Goal: Use online tool/utility: Use online tool/utility

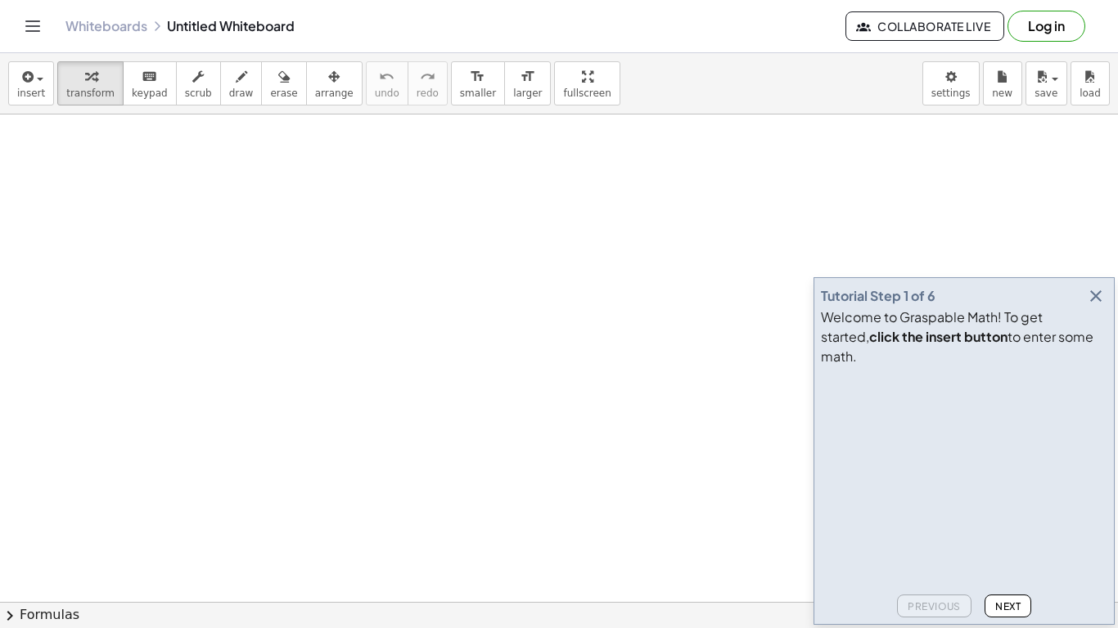
click at [1086, 286] on icon "button" at bounding box center [1096, 296] width 20 height 20
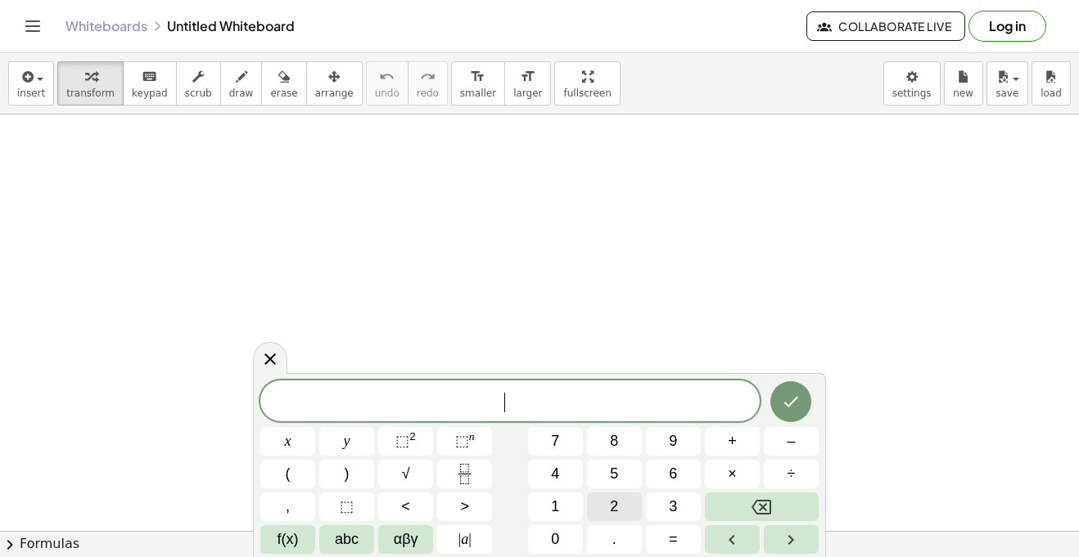
click at [606, 508] on button "2" at bounding box center [614, 507] width 55 height 29
click at [297, 444] on button "x" at bounding box center [287, 441] width 55 height 29
click at [787, 444] on span "–" at bounding box center [790, 441] width 8 height 22
click at [554, 481] on span "4" at bounding box center [555, 474] width 8 height 22
click at [674, 545] on span "=" at bounding box center [673, 540] width 9 height 22
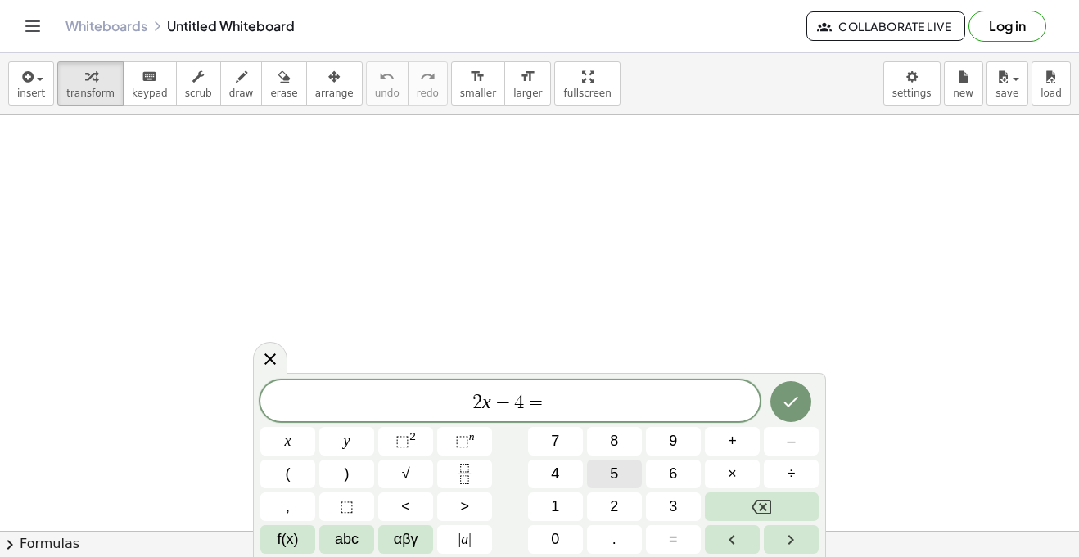
click at [618, 480] on button "5" at bounding box center [614, 474] width 55 height 29
click at [754, 502] on icon "Backspace" at bounding box center [761, 508] width 20 height 20
click at [285, 444] on span "x" at bounding box center [288, 441] width 7 height 22
click at [731, 442] on span "+" at bounding box center [732, 441] width 9 height 22
click at [603, 482] on button "5" at bounding box center [614, 474] width 55 height 29
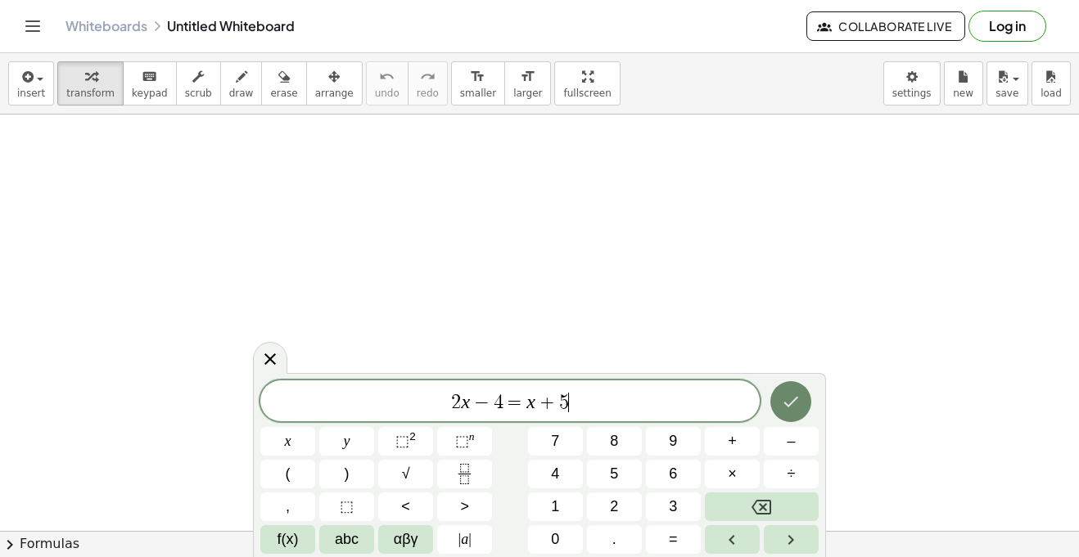
click at [773, 394] on button "Done" at bounding box center [790, 401] width 41 height 41
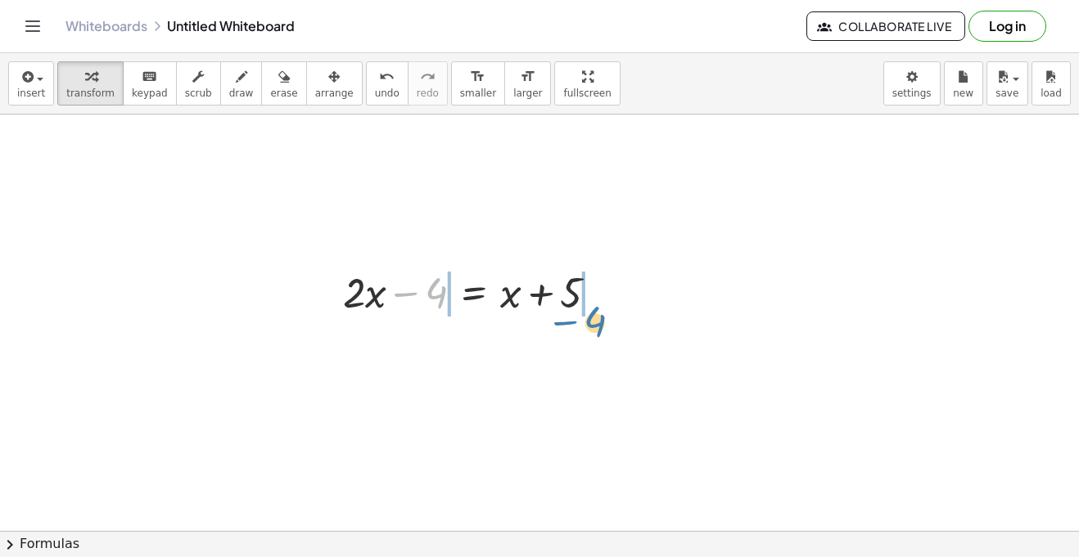
drag, startPoint x: 435, startPoint y: 291, endPoint x: 604, endPoint y: 307, distance: 169.4
click at [604, 307] on div at bounding box center [476, 292] width 283 height 56
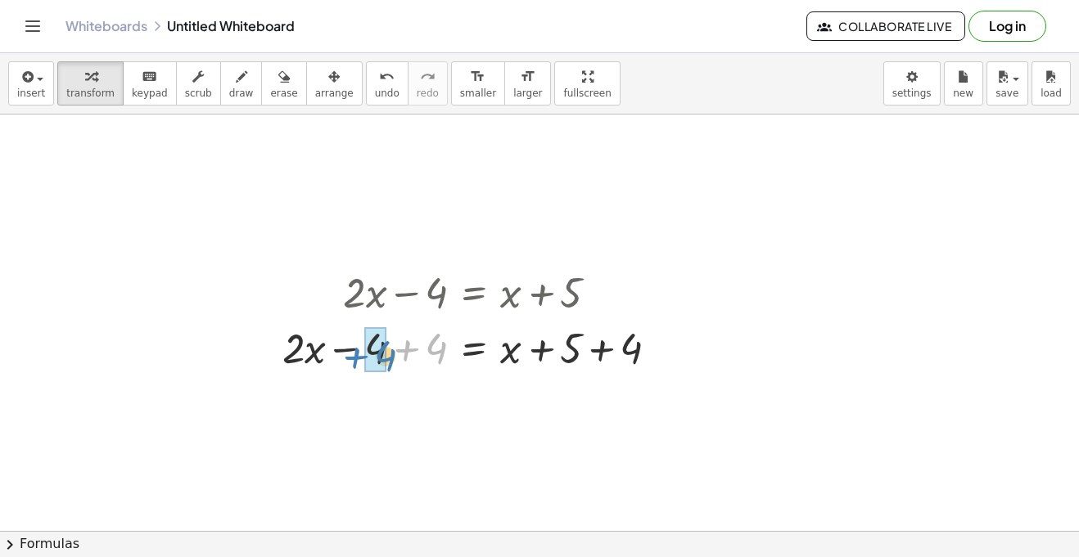
drag, startPoint x: 430, startPoint y: 339, endPoint x: 378, endPoint y: 345, distance: 51.9
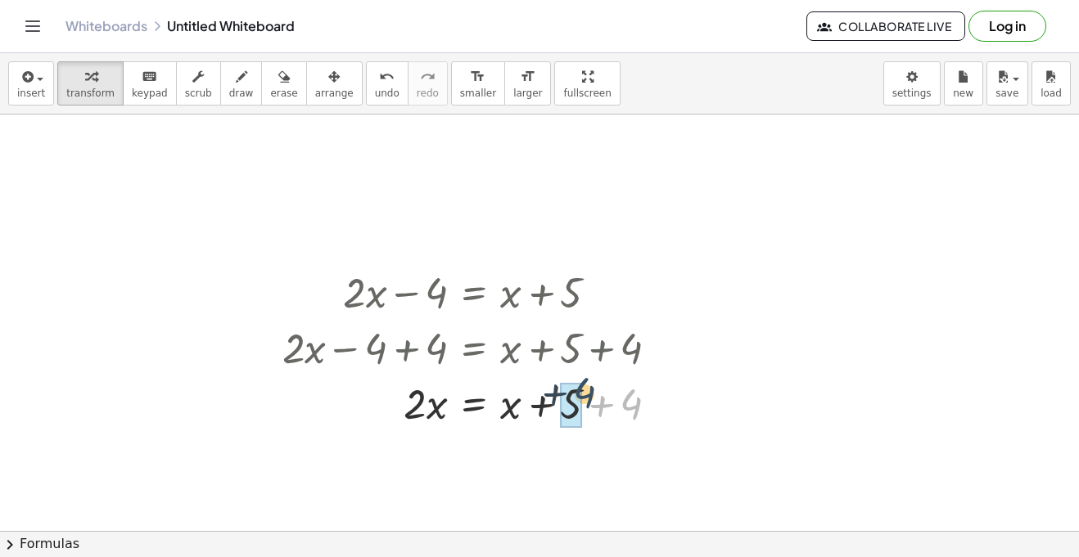
drag, startPoint x: 630, startPoint y: 406, endPoint x: 583, endPoint y: 398, distance: 48.2
click at [583, 398] on div at bounding box center [476, 403] width 405 height 56
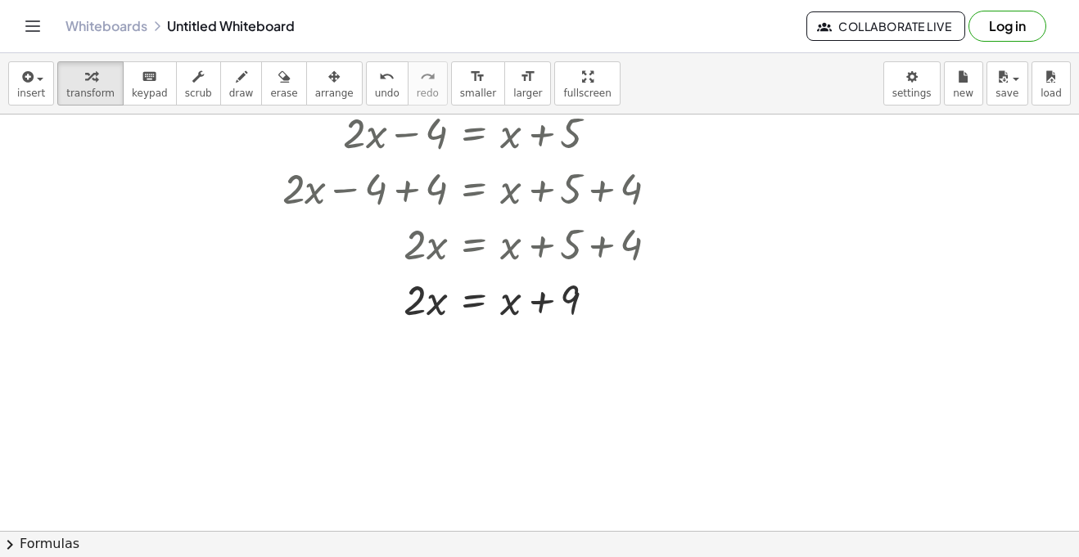
scroll to position [160, 0]
drag, startPoint x: 517, startPoint y: 309, endPoint x: 461, endPoint y: 311, distance: 56.5
click at [461, 311] on div at bounding box center [476, 298] width 405 height 56
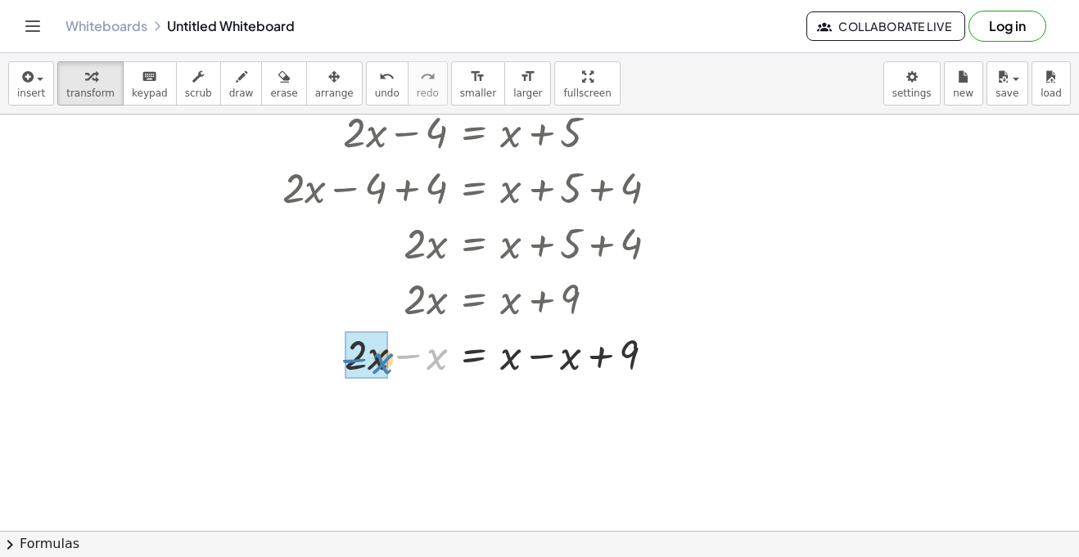
drag, startPoint x: 435, startPoint y: 363, endPoint x: 381, endPoint y: 367, distance: 54.2
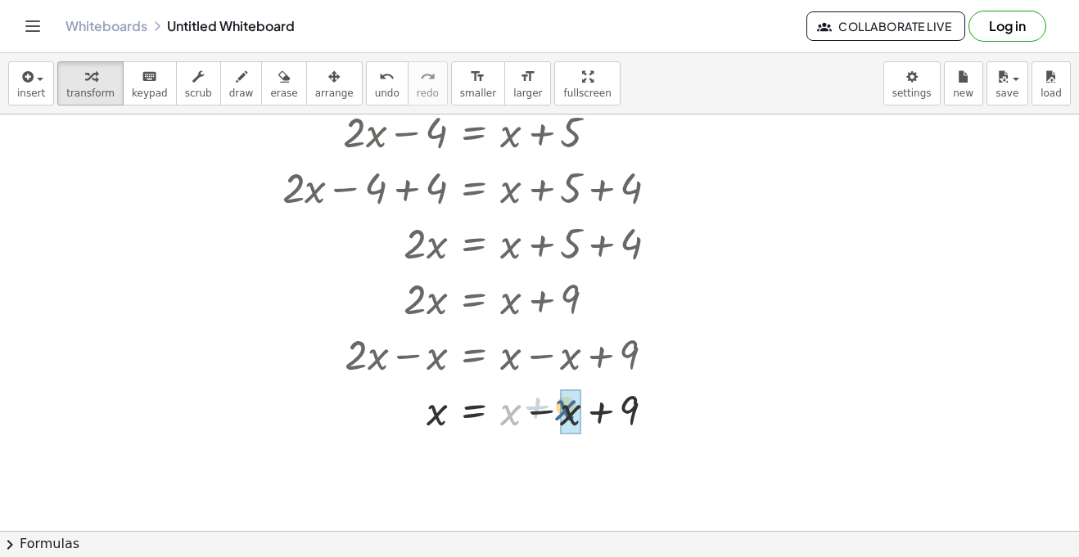
drag, startPoint x: 511, startPoint y: 409, endPoint x: 567, endPoint y: 405, distance: 55.8
